Goal: Find specific page/section: Find specific page/section

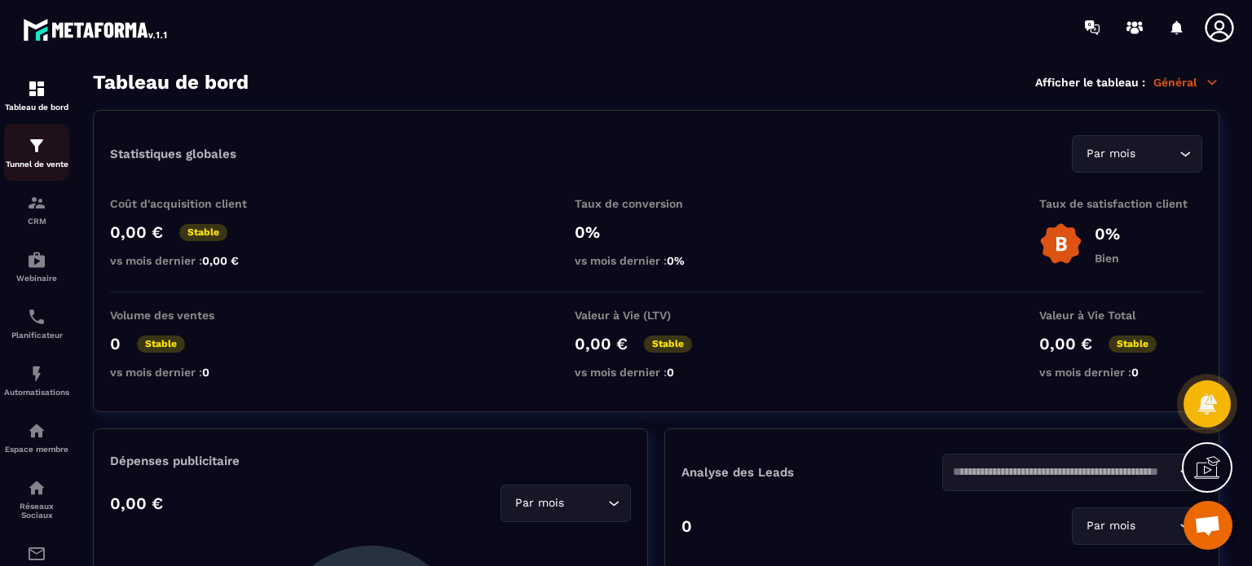
click at [42, 145] on img at bounding box center [37, 146] width 20 height 20
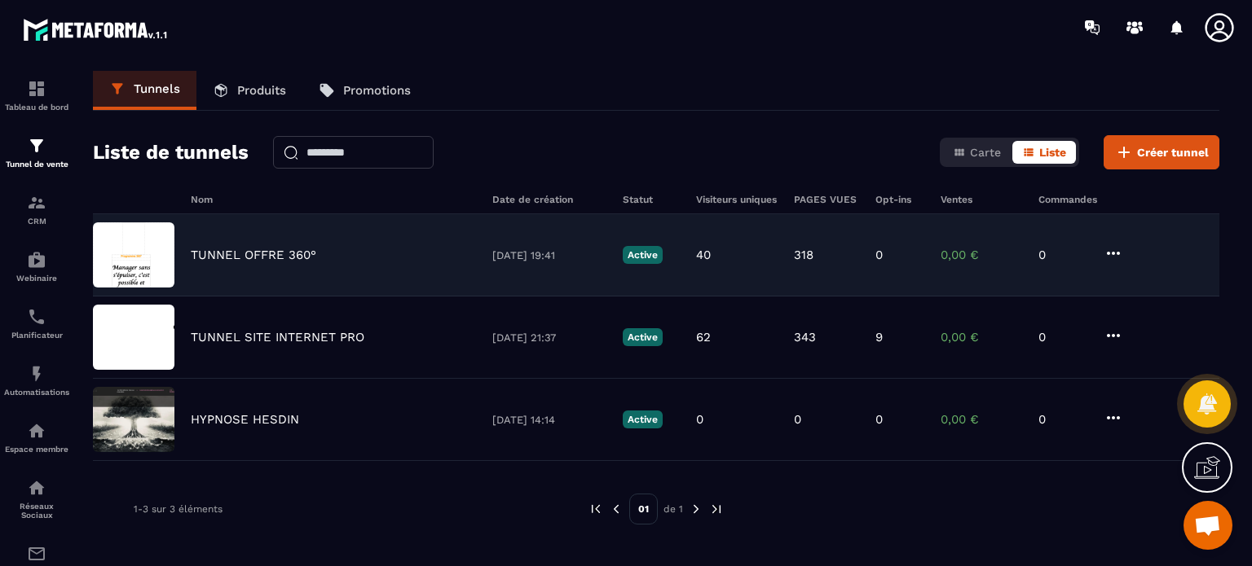
click at [315, 257] on p "TUNNEL OFFRE 360°" at bounding box center [254, 255] width 126 height 15
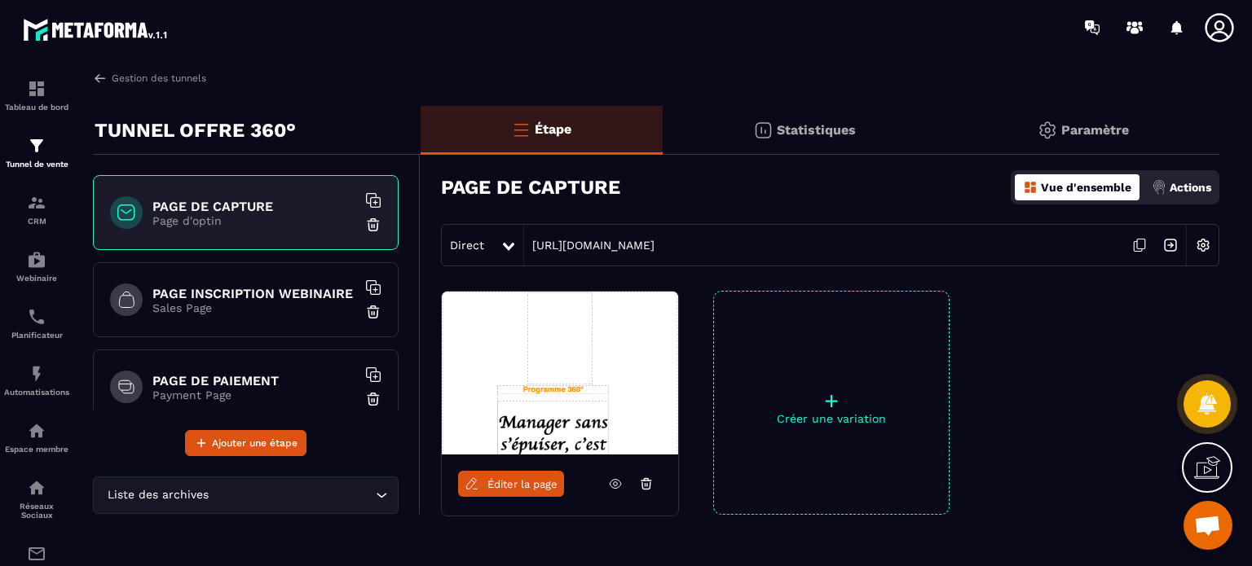
click at [289, 319] on div "PAGE INSCRIPTION WEBINAIRE Sales Page" at bounding box center [246, 299] width 306 height 75
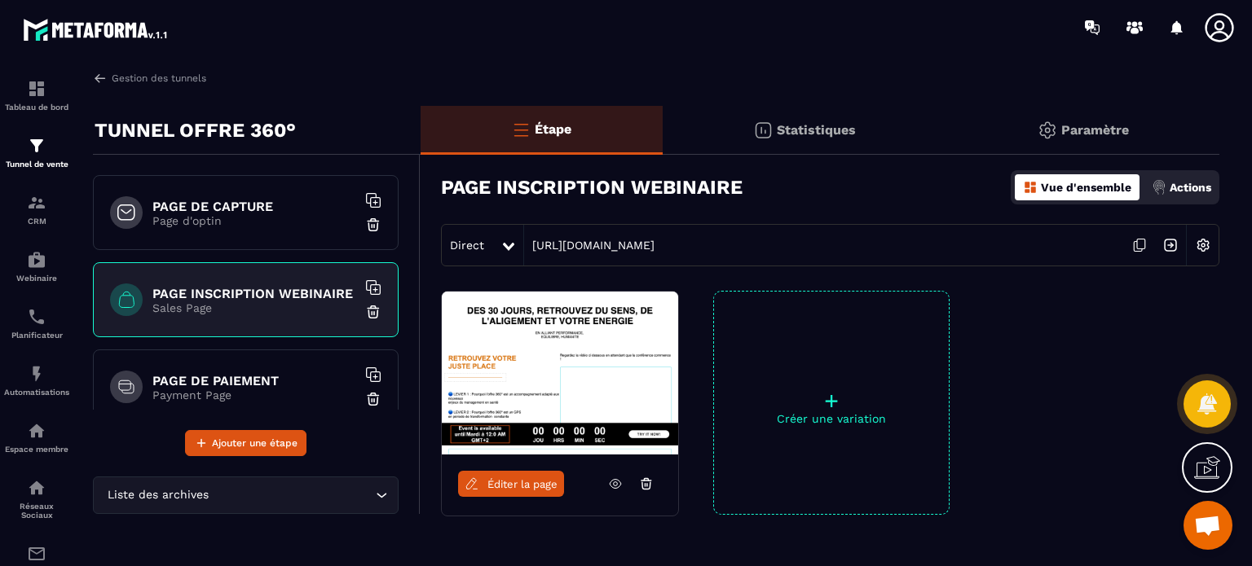
click at [248, 219] on p "Page d'optin" at bounding box center [254, 220] width 204 height 13
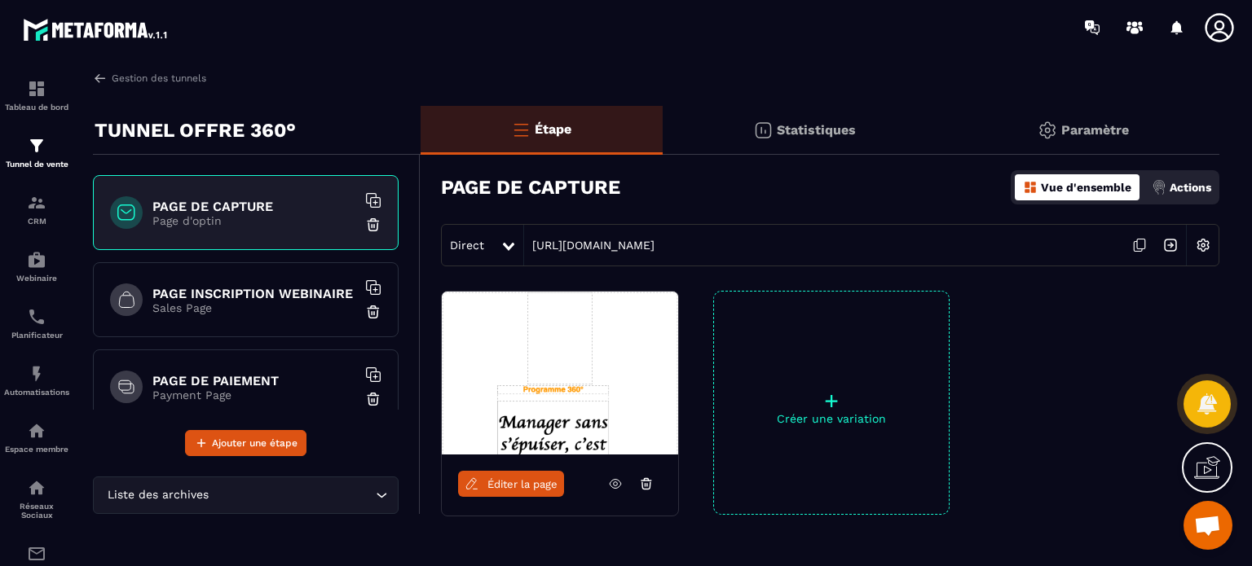
click at [612, 478] on icon at bounding box center [615, 484] width 15 height 15
click at [515, 491] on link "Éditer la page" at bounding box center [511, 484] width 106 height 26
